Goal: Use online tool/utility: Utilize a website feature to perform a specific function

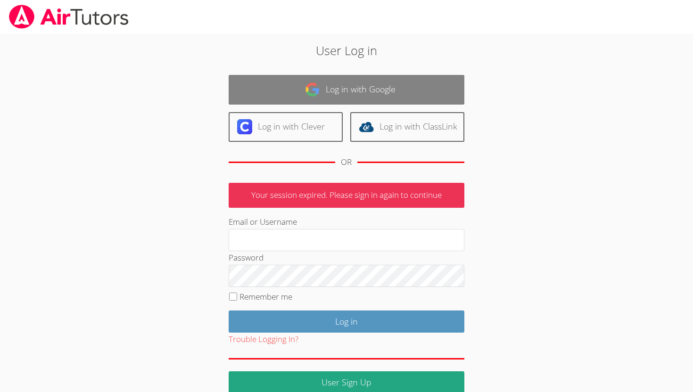
click at [381, 90] on link "Log in with Google" at bounding box center [347, 90] width 236 height 30
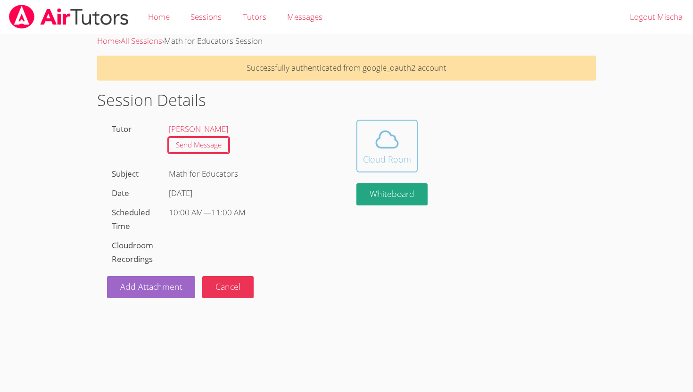
click at [389, 155] on div "Cloud Room" at bounding box center [387, 159] width 48 height 13
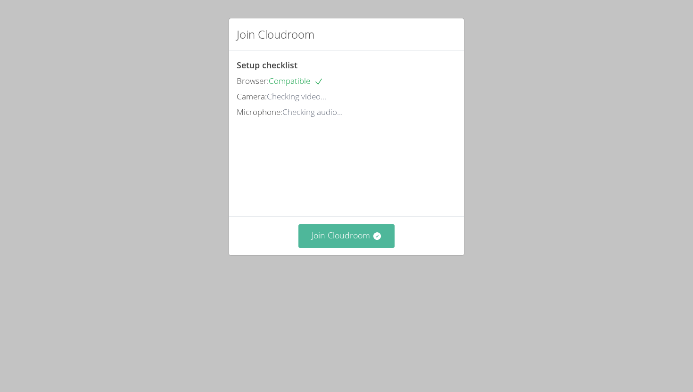
click at [351, 248] on button "Join Cloudroom" at bounding box center [347, 236] width 97 height 23
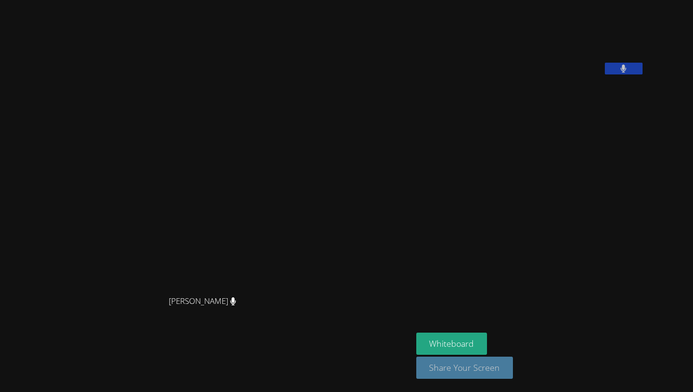
click at [500, 366] on button "Share Your Screen" at bounding box center [465, 368] width 97 height 22
click at [508, 367] on button "Share Your Screen" at bounding box center [465, 368] width 97 height 22
click at [558, 75] on video at bounding box center [488, 39] width 142 height 71
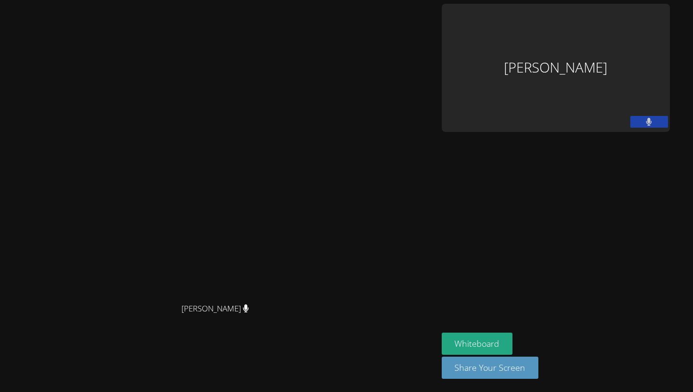
click at [622, 35] on div "[PERSON_NAME]" at bounding box center [556, 68] width 228 height 128
click at [383, 374] on div "[PERSON_NAME] [PERSON_NAME]" at bounding box center [219, 196] width 431 height 385
click at [513, 344] on button "Whiteboard" at bounding box center [477, 344] width 71 height 22
click at [569, 200] on aside "[PERSON_NAME] Whiteboard Share Your Screen" at bounding box center [556, 196] width 236 height 392
